Goal: Task Accomplishment & Management: Use online tool/utility

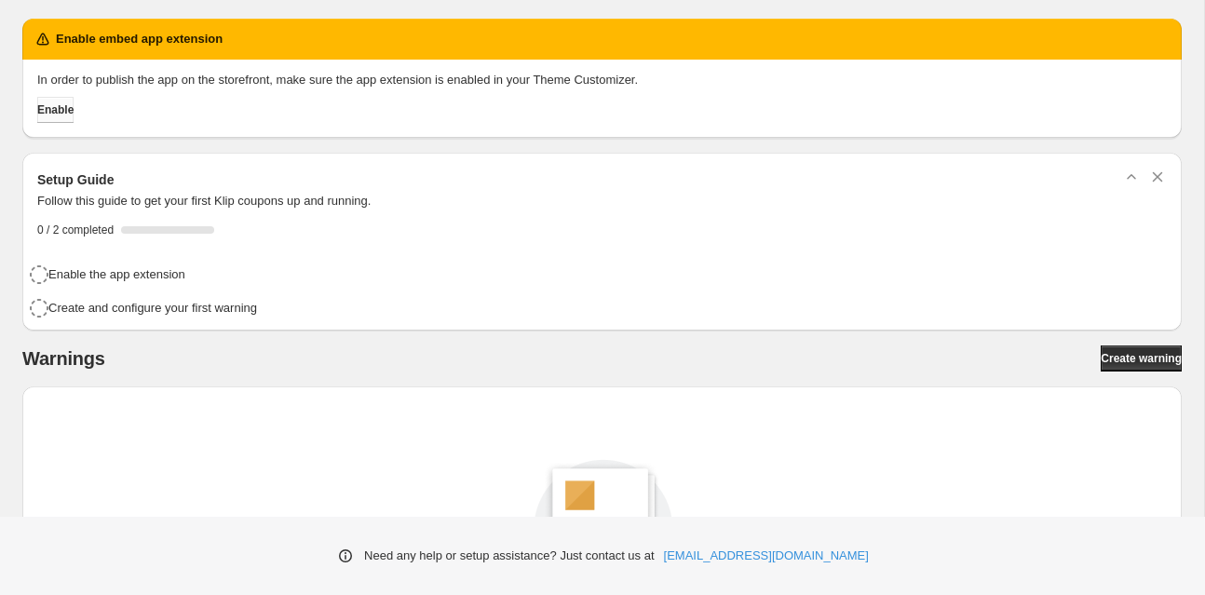
click at [61, 113] on span "Enable" at bounding box center [55, 109] width 36 height 15
click at [74, 113] on span "Enable" at bounding box center [55, 109] width 36 height 15
click at [66, 102] on span "Enable" at bounding box center [55, 109] width 36 height 15
click at [1136, 355] on span "Create warning" at bounding box center [1141, 358] width 81 height 15
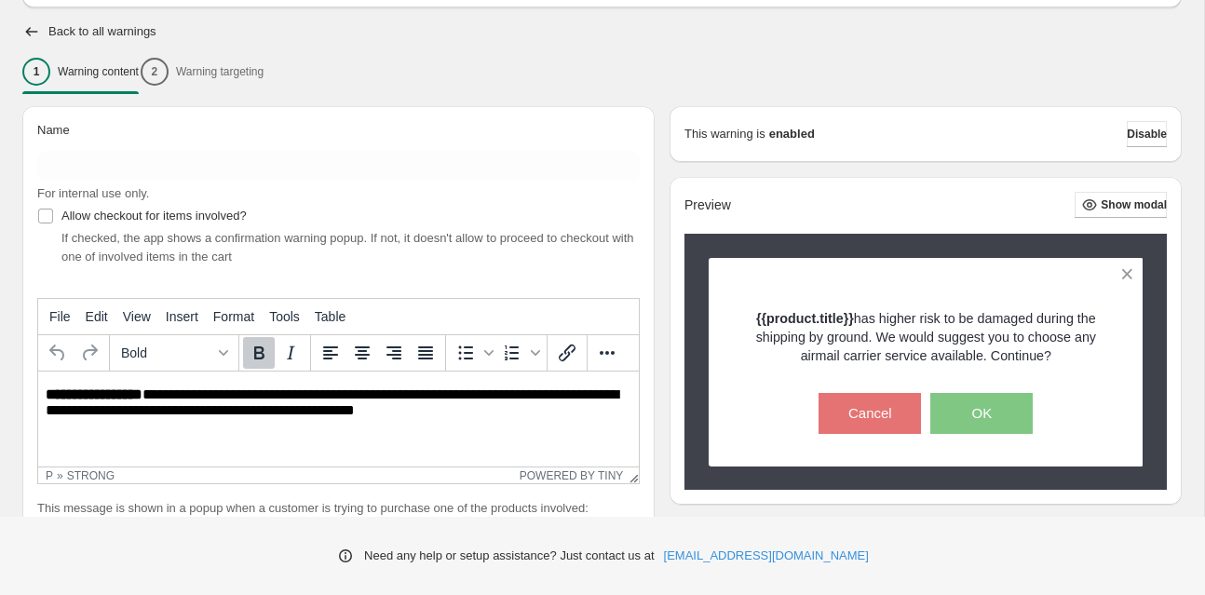
scroll to position [197, 0]
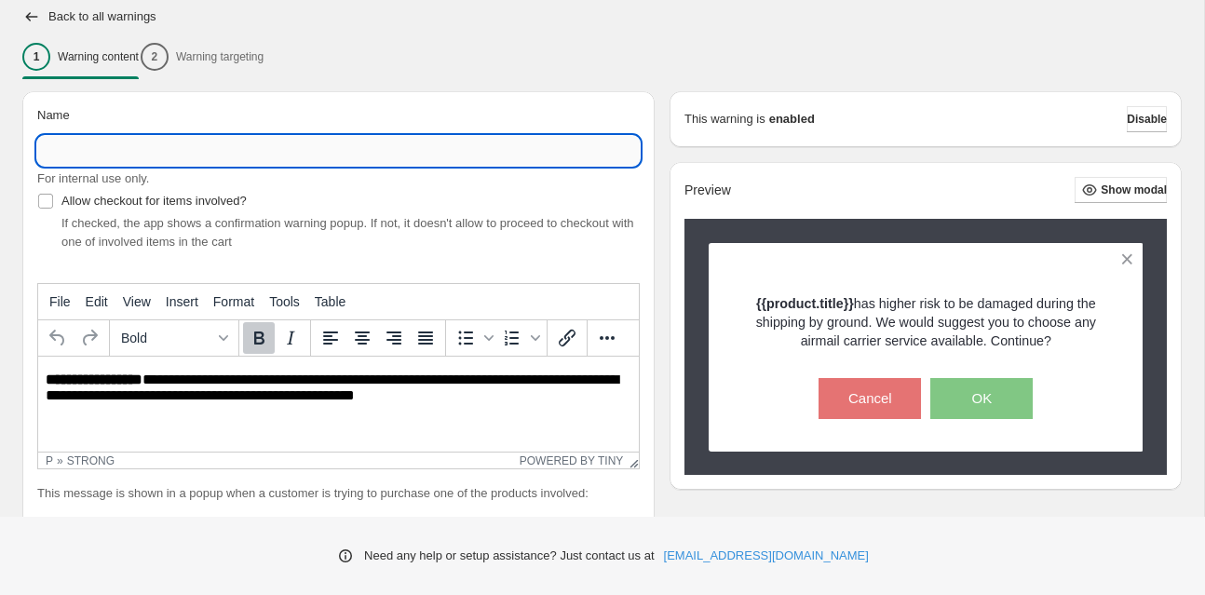
click at [240, 148] on input "Name" at bounding box center [338, 151] width 603 height 30
type input "*******"
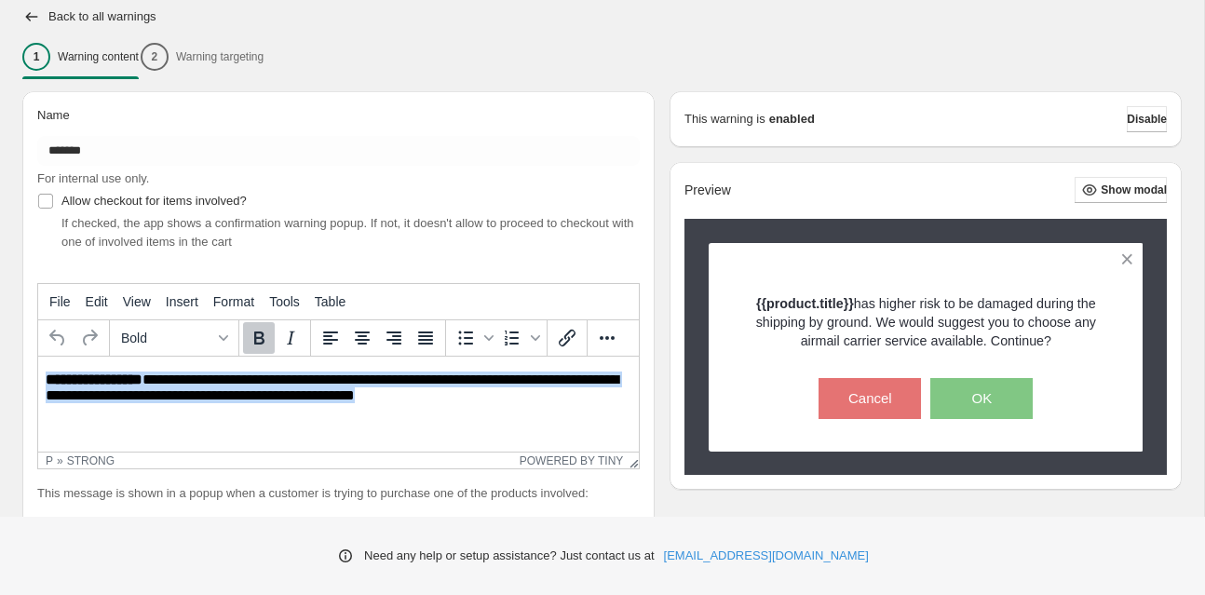
drag, startPoint x: 423, startPoint y: 392, endPoint x: 47, endPoint y: 373, distance: 376.8
click at [47, 373] on p "**********" at bounding box center [339, 389] width 586 height 34
paste body "Rich Text Area. Press ALT-0 for help."
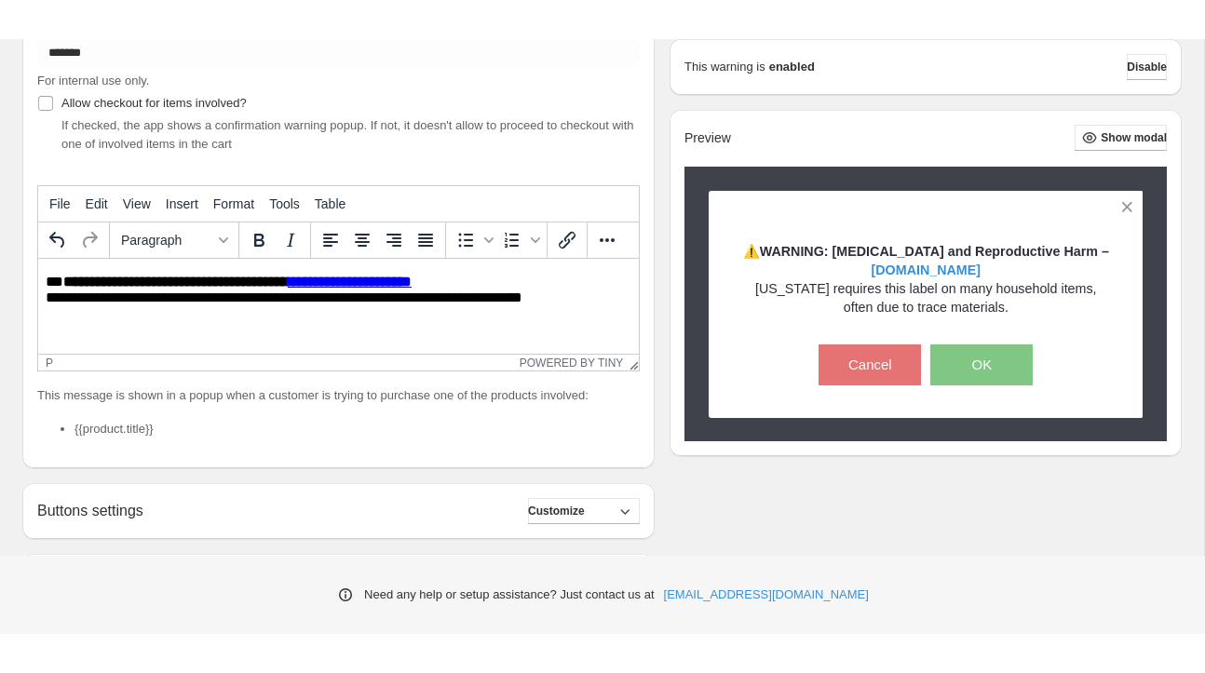
scroll to position [0, 0]
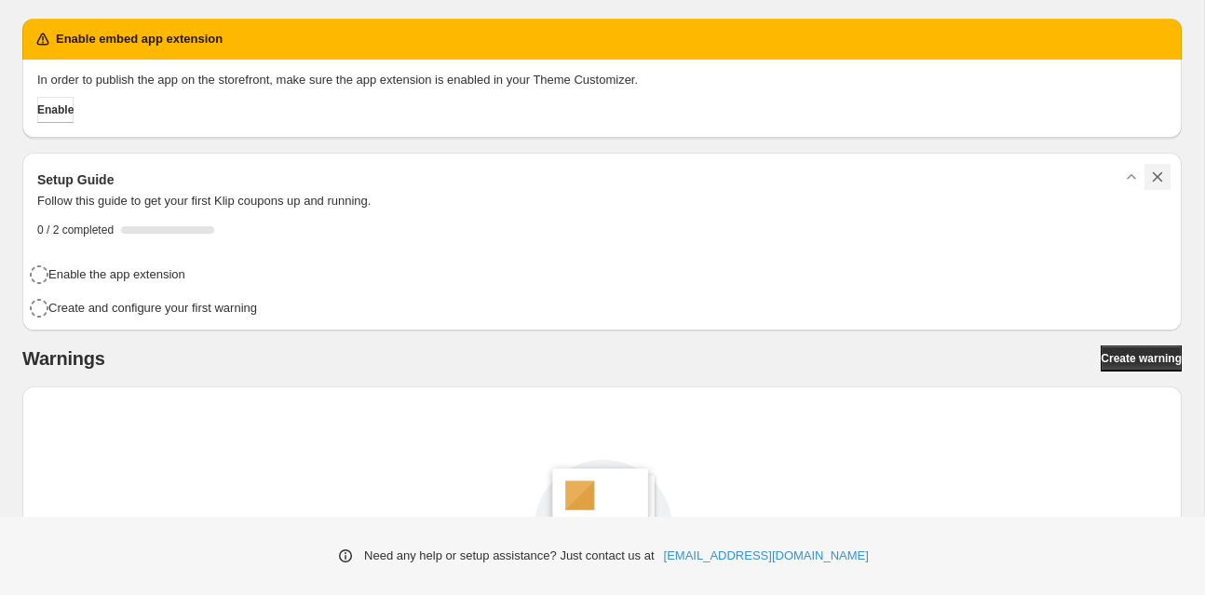
click at [1157, 180] on icon "button" at bounding box center [1157, 177] width 19 height 19
